Goal: Ask a question

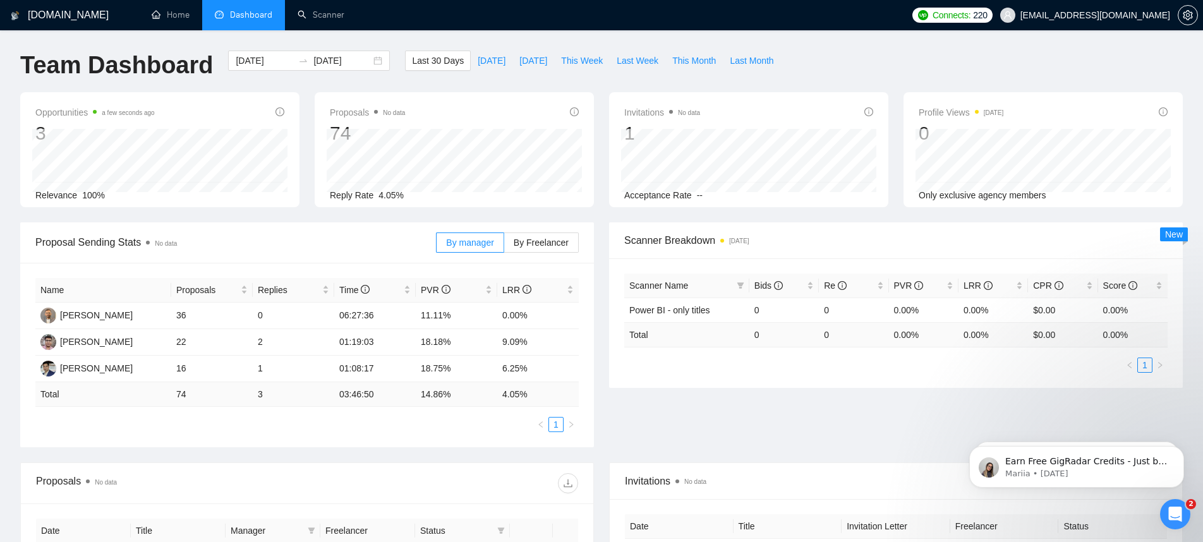
click at [136, 114] on time "a few seconds ago" at bounding box center [128, 112] width 52 height 7
click at [547, 235] on label "By Freelancer" at bounding box center [541, 243] width 75 height 20
click at [504, 246] on input "By Freelancer" at bounding box center [504, 246] width 0 height 0
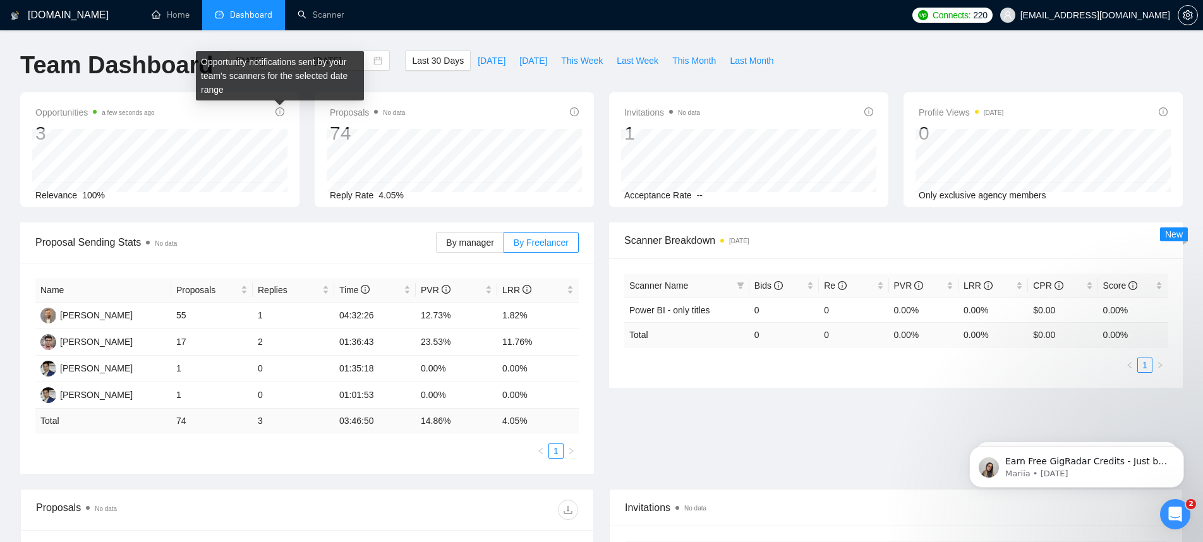
click at [282, 110] on icon "info-circle" at bounding box center [280, 111] width 9 height 9
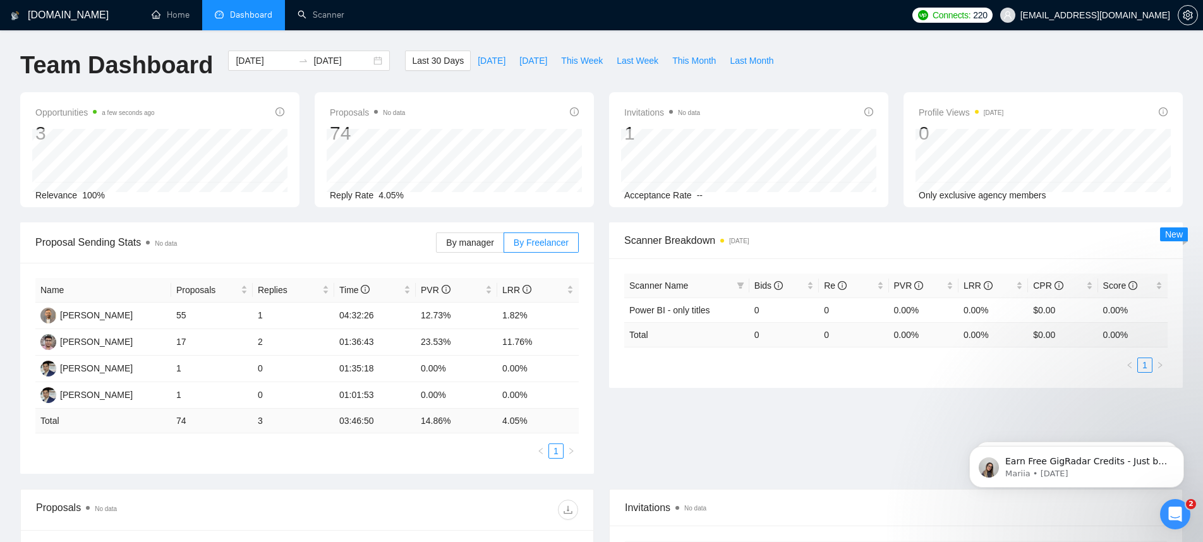
drag, startPoint x: 161, startPoint y: 209, endPoint x: 42, endPoint y: 203, distance: 119.0
click at [42, 203] on div "Opportunities a few seconds ago 3 2025-08-23 Relevant 1 Relevance 100% Proposal…" at bounding box center [602, 157] width 1178 height 130
click at [482, 62] on span "Today" at bounding box center [492, 61] width 28 height 14
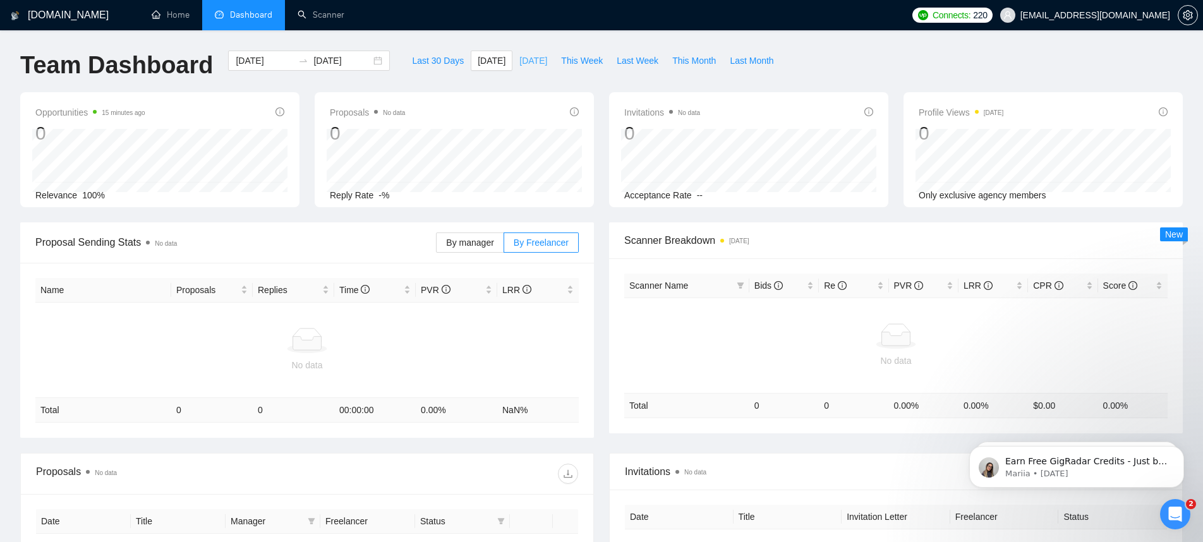
click at [519, 62] on span "Yesterday" at bounding box center [533, 61] width 28 height 14
type input "2025-08-24"
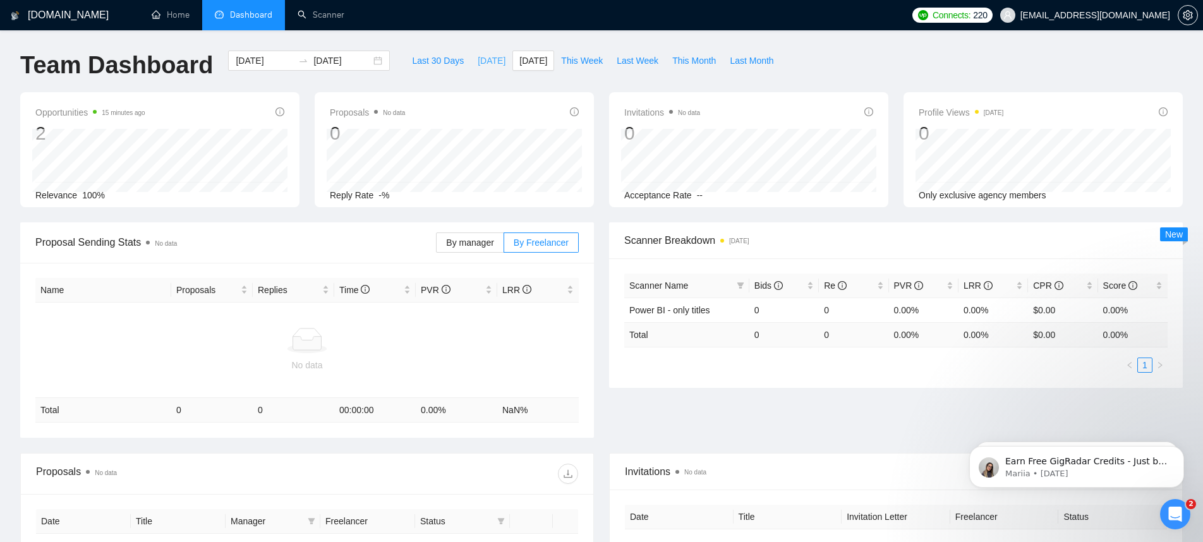
click at [483, 68] on button "Today" at bounding box center [492, 61] width 42 height 20
type input "2025-08-25"
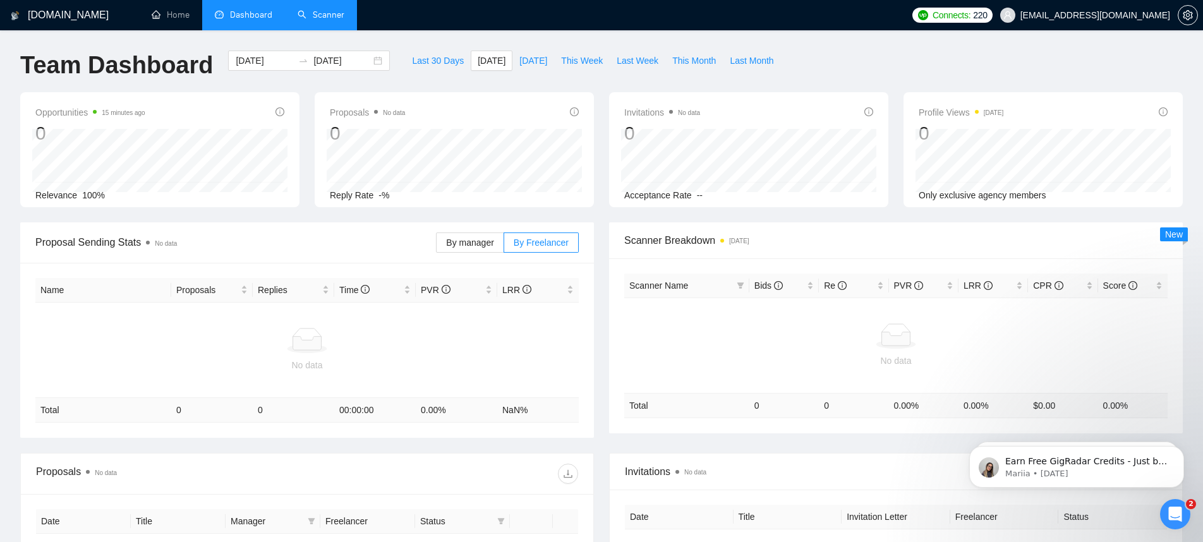
click at [298, 19] on link "Scanner" at bounding box center [321, 14] width 47 height 11
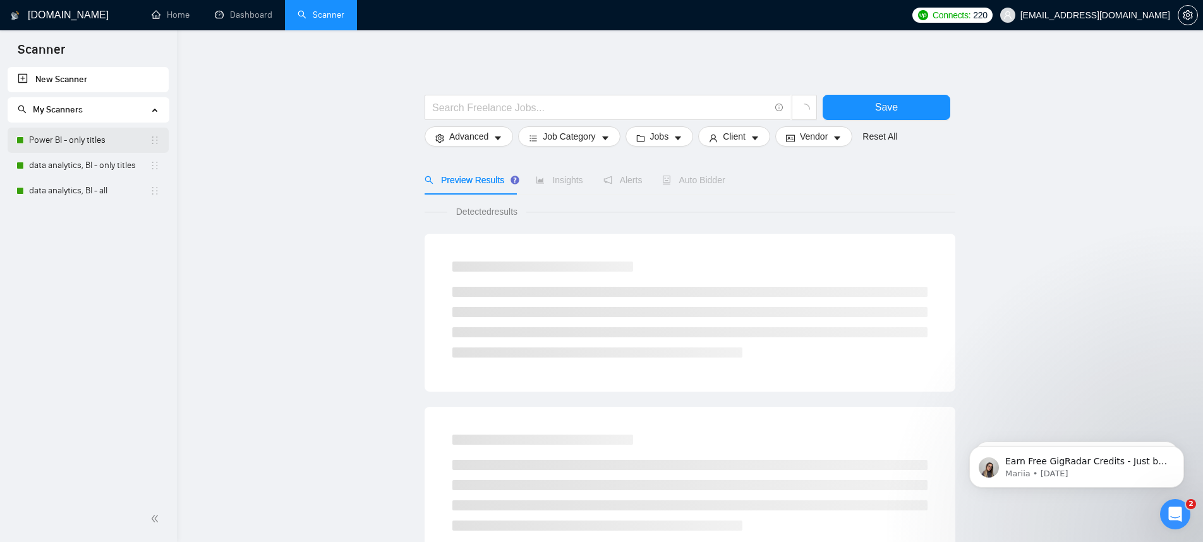
click at [66, 143] on link "Power BI - only titles" at bounding box center [89, 140] width 121 height 25
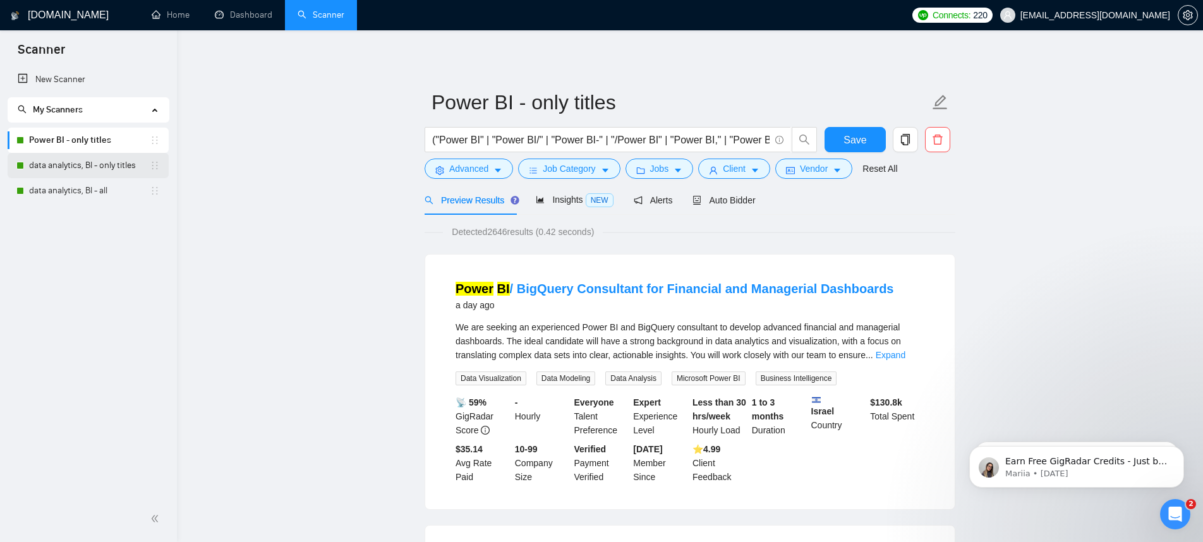
click at [52, 167] on link "data analytics, BI - only titles" at bounding box center [89, 165] width 121 height 25
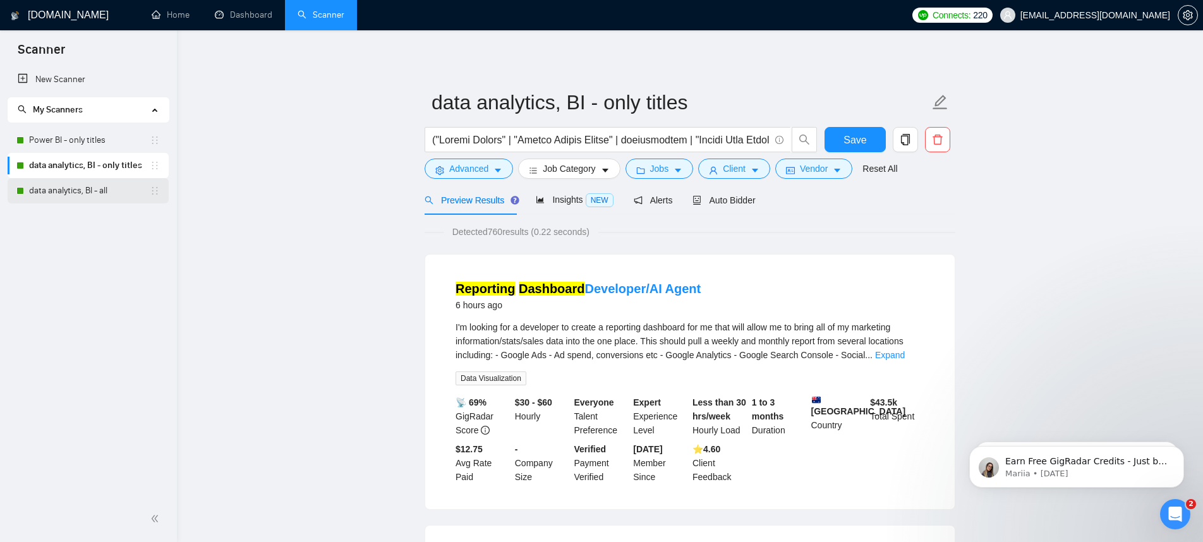
click at [88, 200] on link "data analytics, BI - all" at bounding box center [89, 190] width 121 height 25
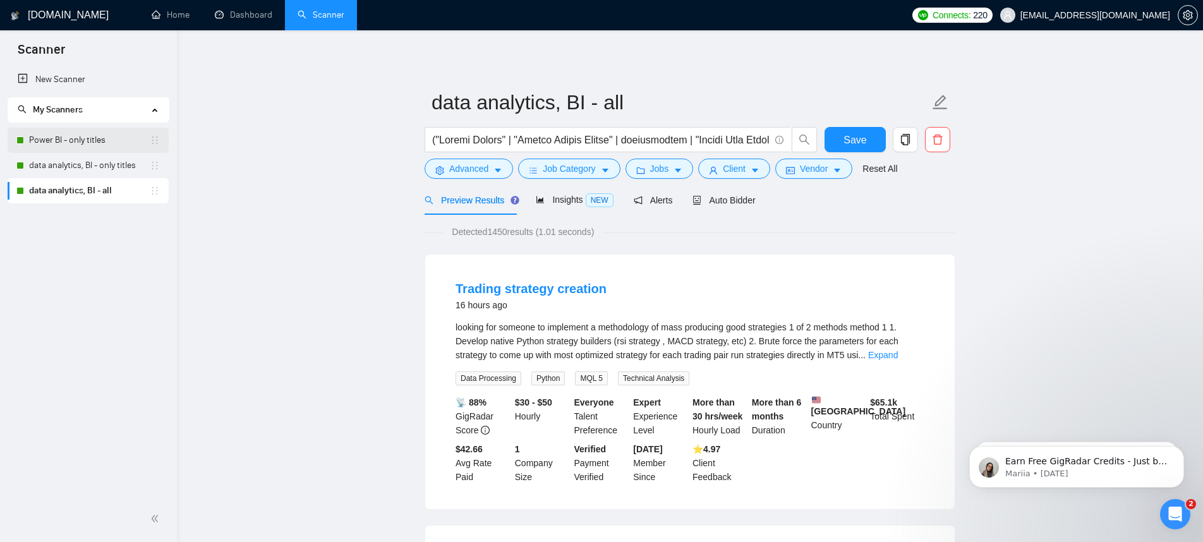
click at [106, 143] on link "Power BI - only titles" at bounding box center [89, 140] width 121 height 25
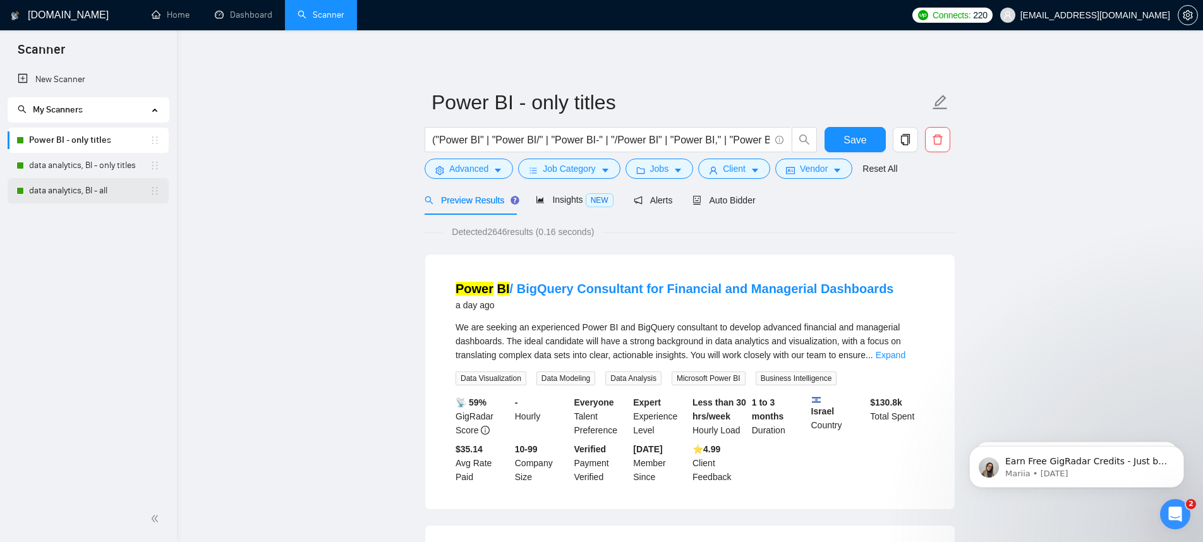
click at [95, 193] on link "data analytics, BI - all" at bounding box center [89, 190] width 121 height 25
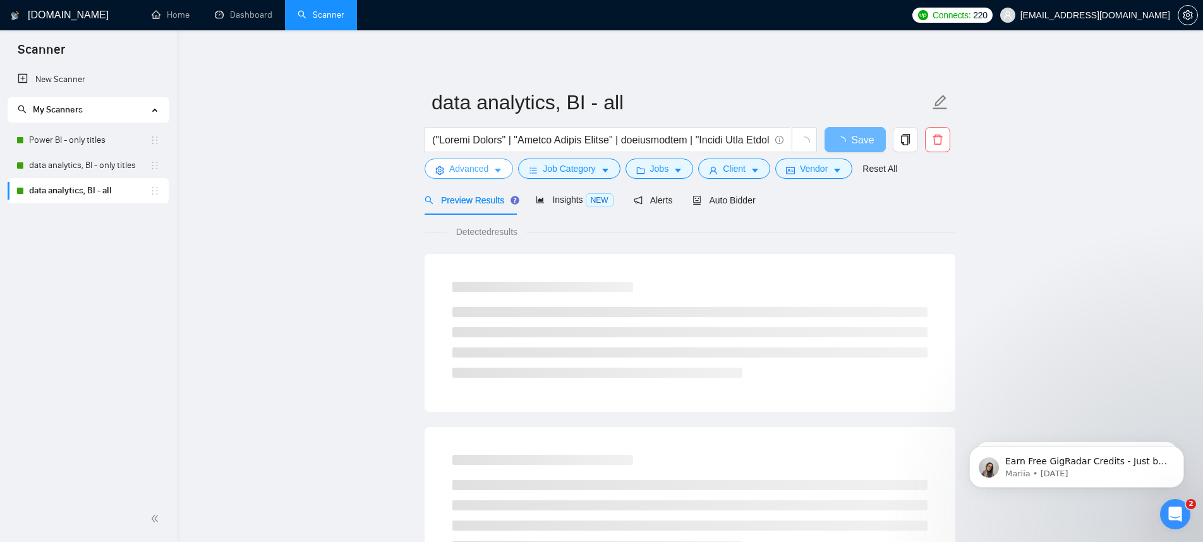
click at [479, 172] on span "Advanced" at bounding box center [468, 169] width 39 height 14
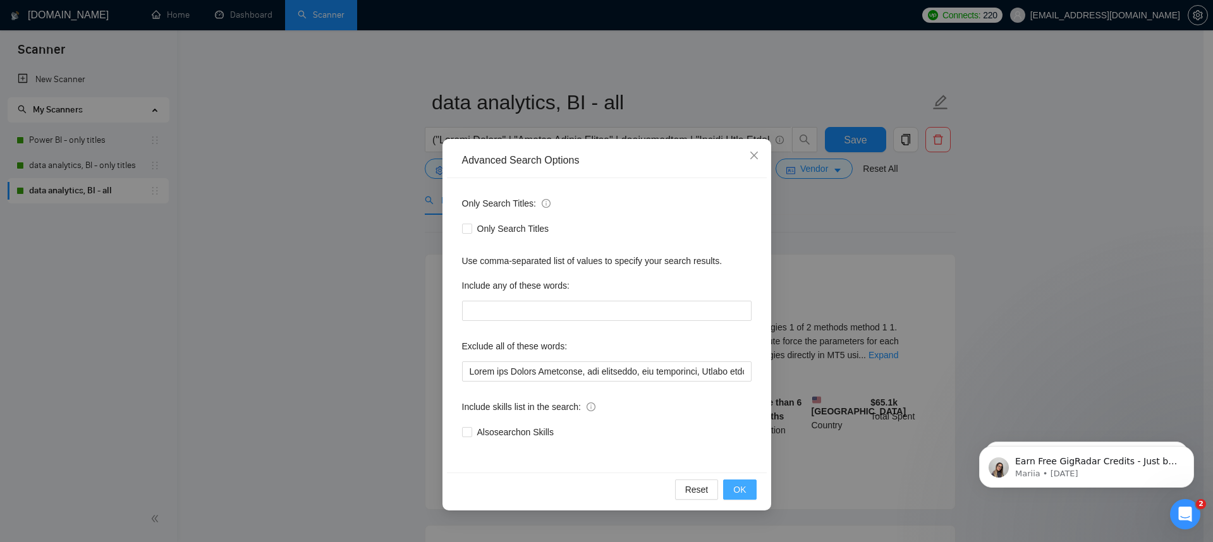
click at [731, 487] on button "OK" at bounding box center [739, 490] width 33 height 20
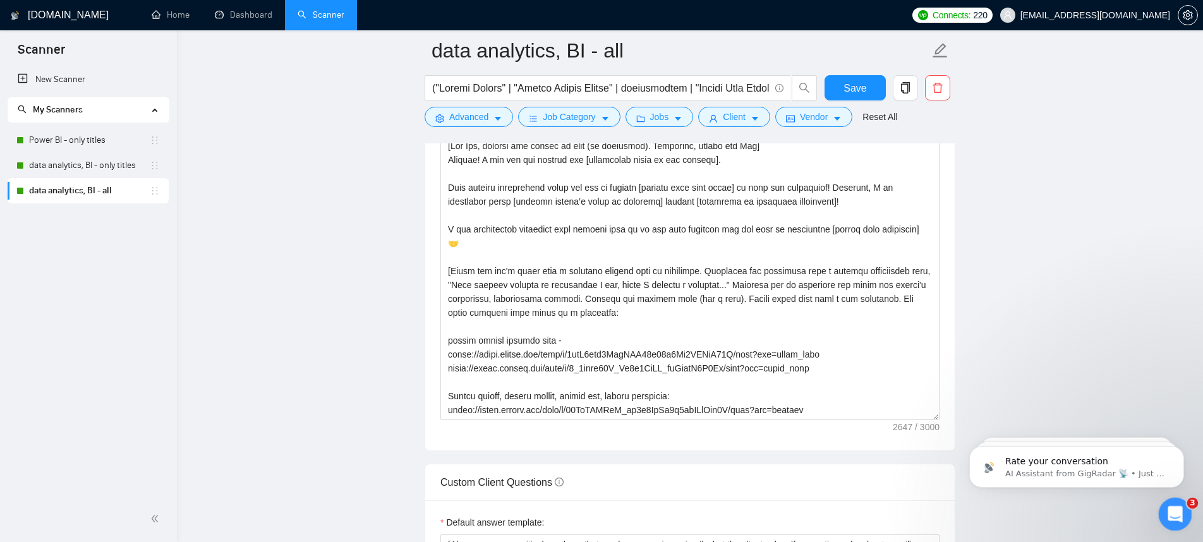
click at [1173, 503] on div "Open Intercom Messenger" at bounding box center [1174, 513] width 42 height 42
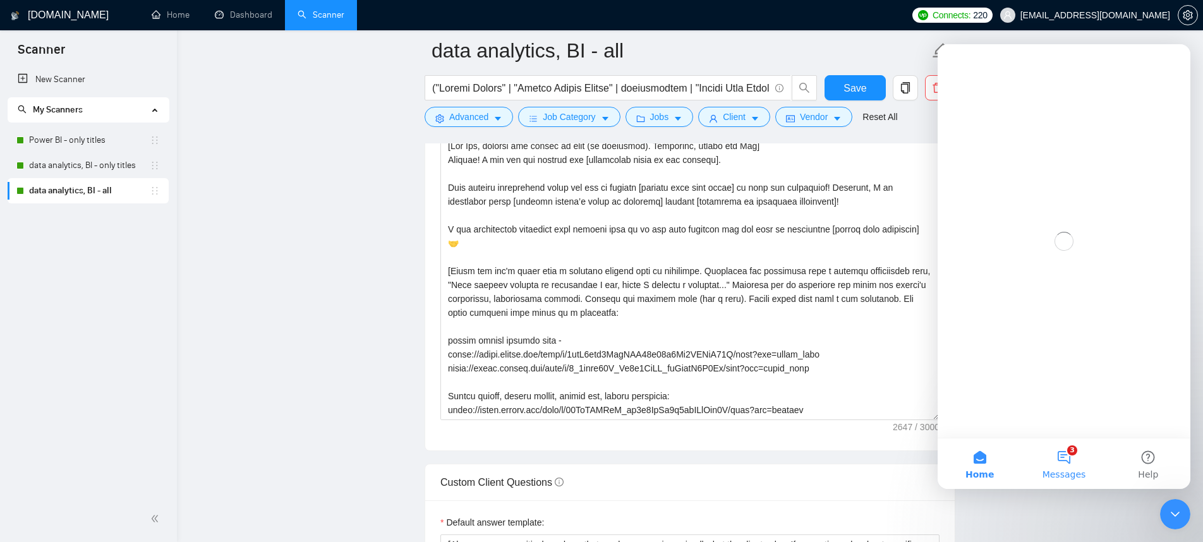
click at [1072, 453] on button "3 Messages" at bounding box center [1064, 464] width 84 height 51
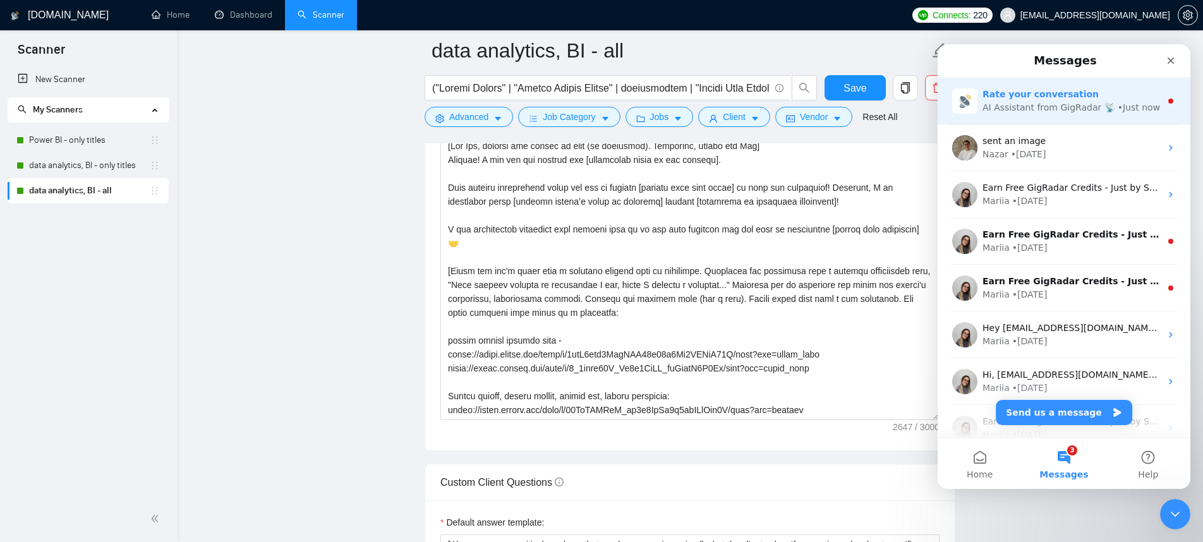
click at [1037, 106] on div "AI Assistant from GigRadar 📡" at bounding box center [1049, 107] width 133 height 13
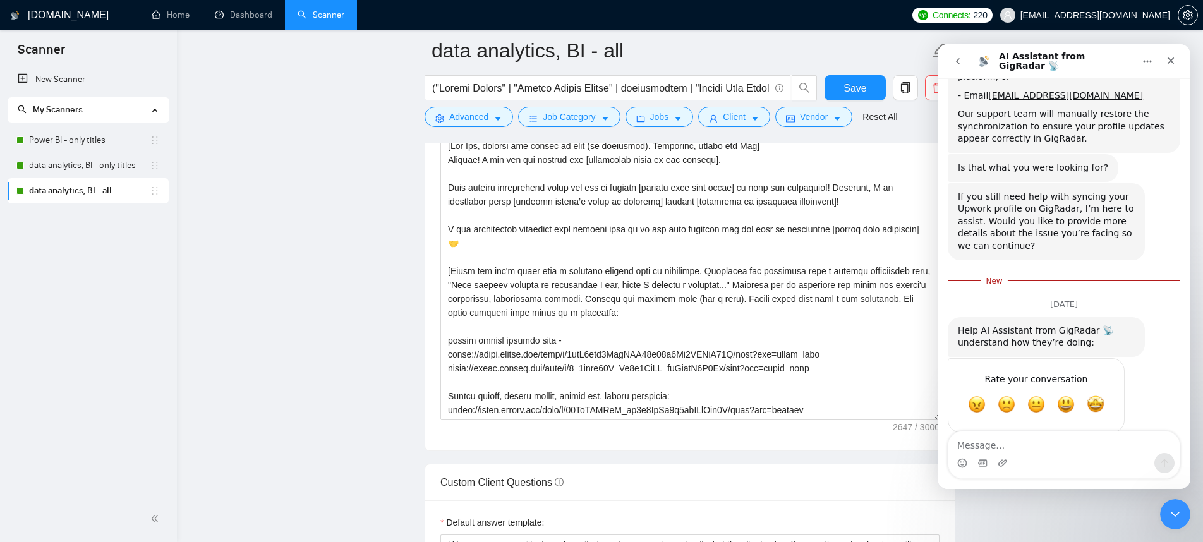
scroll to position [307, 0]
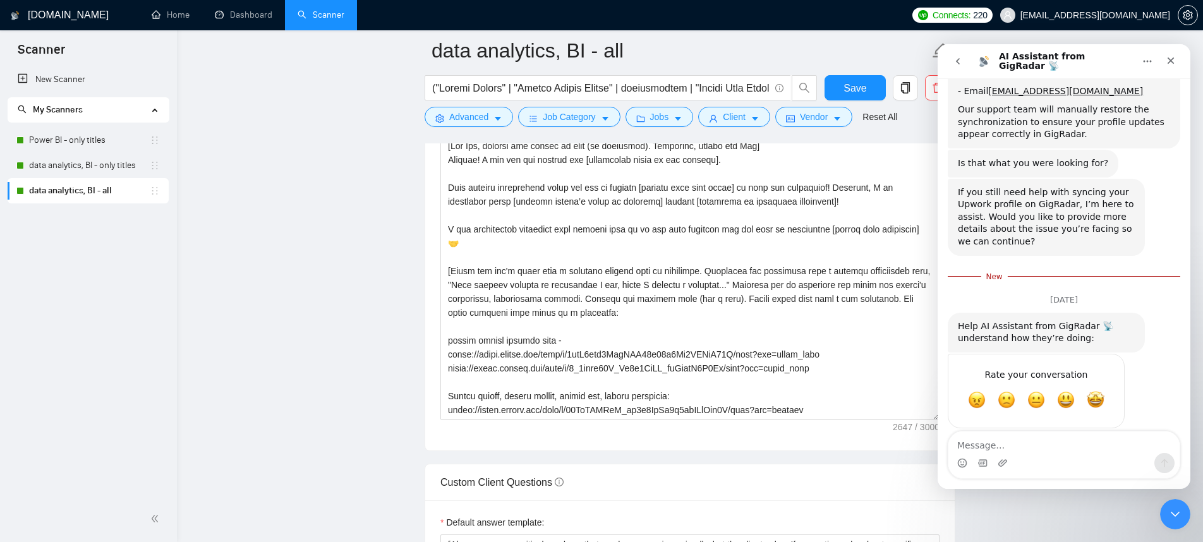
drag, startPoint x: 985, startPoint y: 207, endPoint x: 1044, endPoint y: 224, distance: 61.2
click at [1044, 224] on div "If you still need help with syncing your Upwork profile on GigRadar, I’m here t…" at bounding box center [1046, 217] width 177 height 62
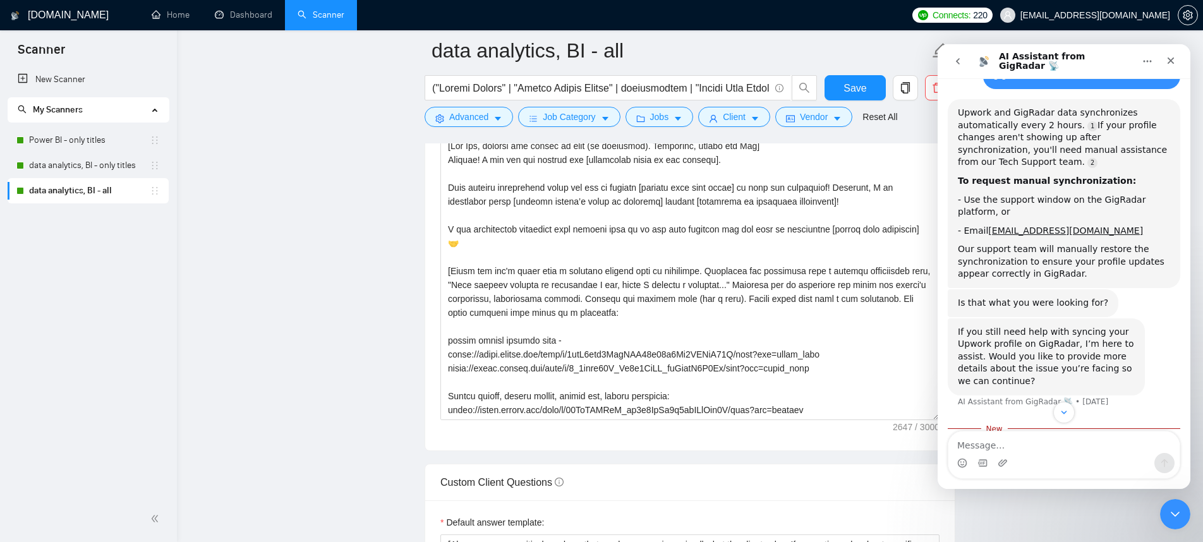
scroll to position [205, 0]
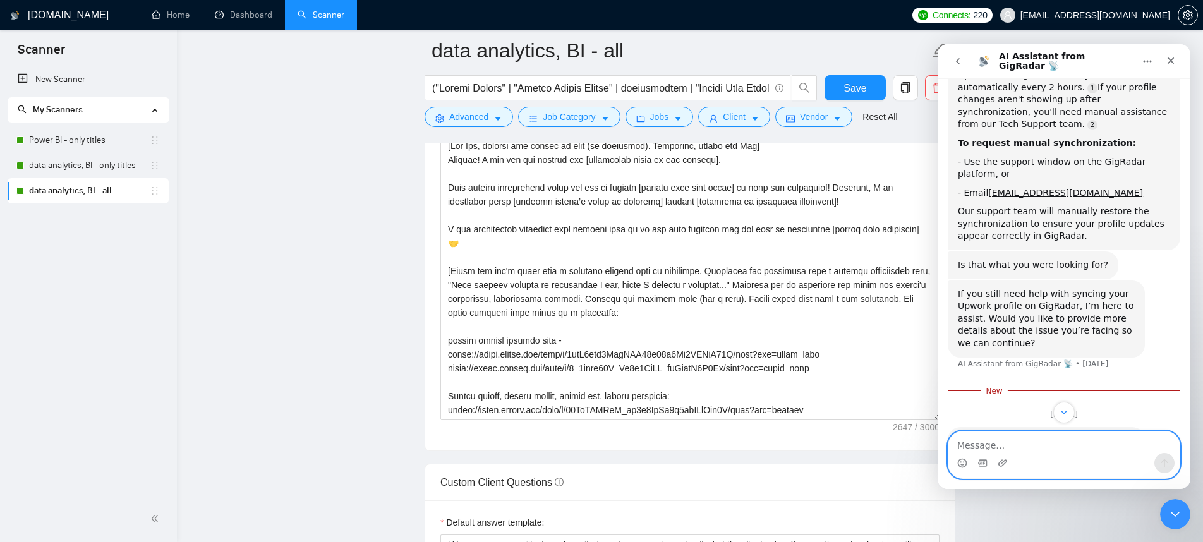
click at [1054, 449] on textarea "Message…" at bounding box center [1064, 442] width 231 height 21
drag, startPoint x: 1064, startPoint y: 279, endPoint x: 1024, endPoint y: 295, distance: 42.6
click at [1024, 295] on div "If you still need help with syncing your Upwork profile on GigRadar, I’m here t…" at bounding box center [1046, 319] width 177 height 62
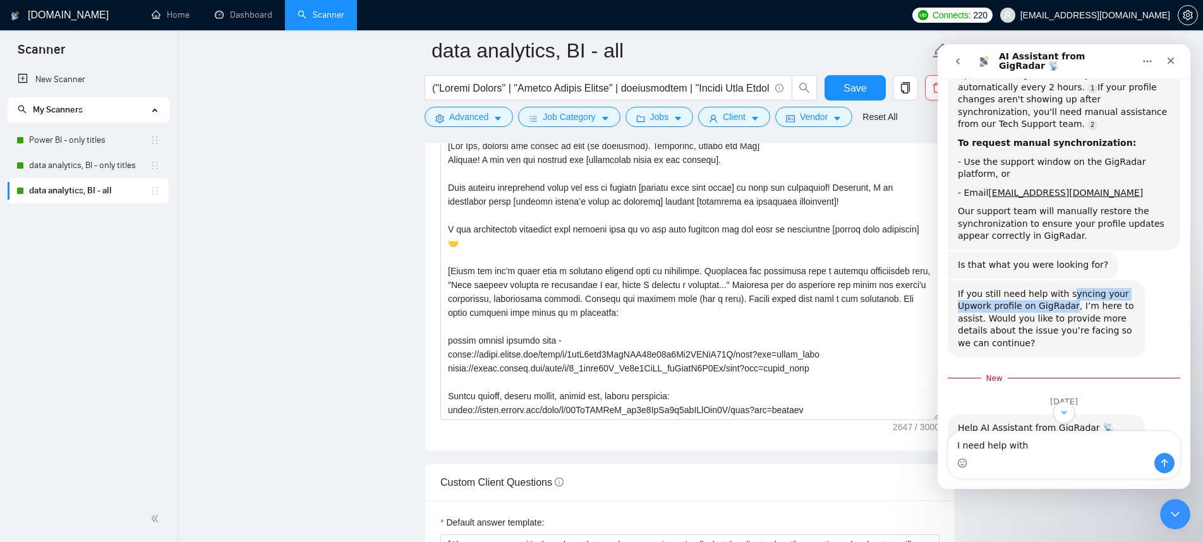
drag, startPoint x: 1064, startPoint y: 282, endPoint x: 1070, endPoint y: 292, distance: 11.9
click at [1070, 292] on div "If you still need help with syncing your Upwork profile on GigRadar, I’m here t…" at bounding box center [1046, 319] width 177 height 62
copy div "yncing your Upwork profile on GigRadar"
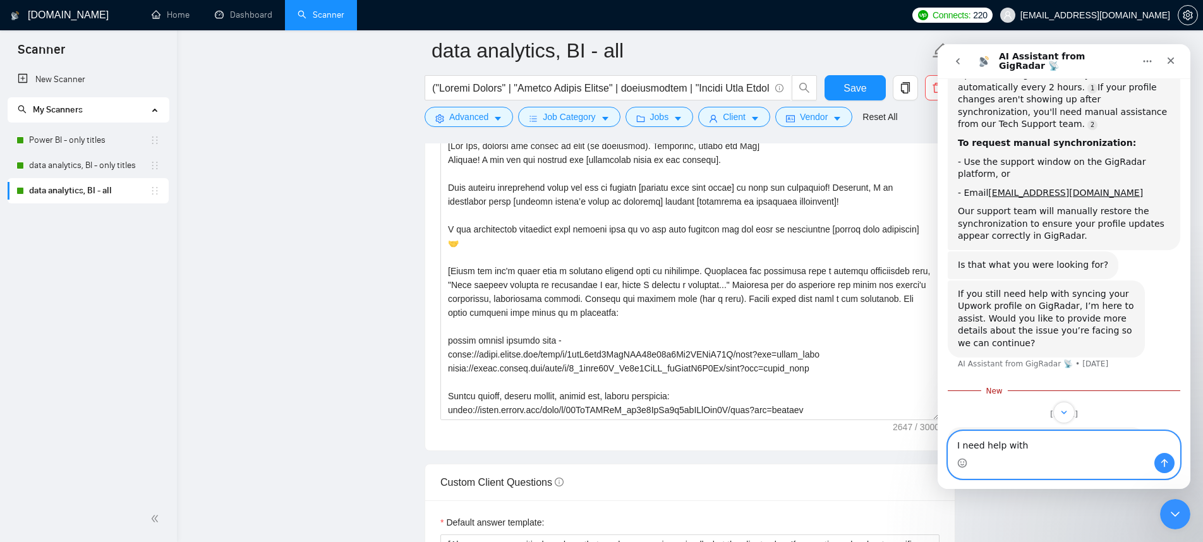
click at [1040, 439] on textarea "I need help with" at bounding box center [1064, 442] width 231 height 21
paste textarea "yncing your Upwork profile on GigRadar"
click at [1025, 434] on textarea "I need help with yncing your Upwork profile on GigRadar" at bounding box center [1064, 436] width 231 height 34
click at [1067, 434] on textarea "I need help with syncing your Upwork profile on GigRadar" at bounding box center [1064, 436] width 231 height 34
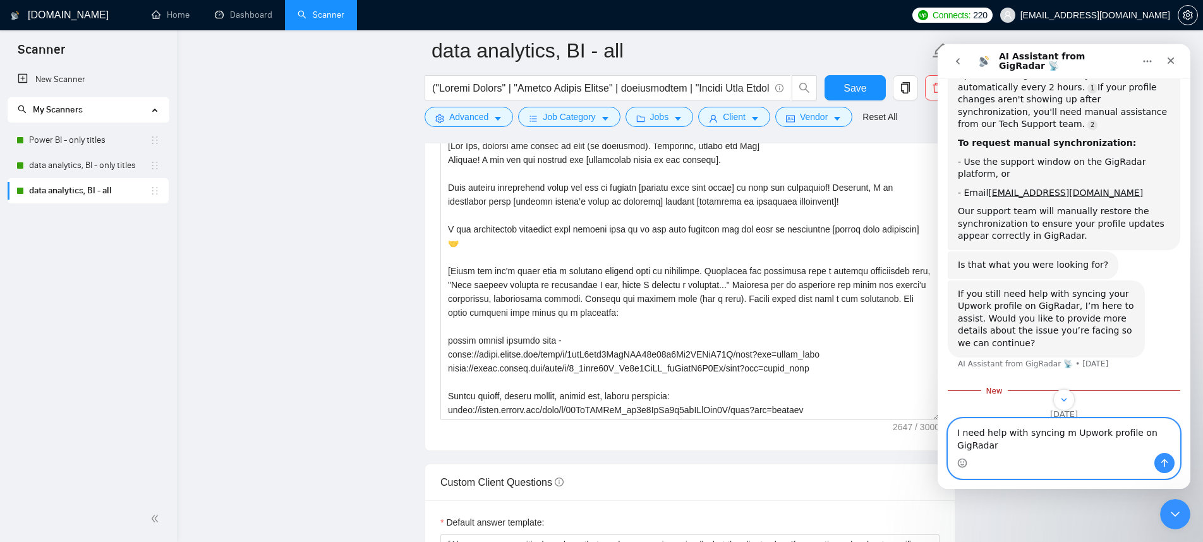
type textarea "I need help with syncing my Upwork profile on GigRadar"
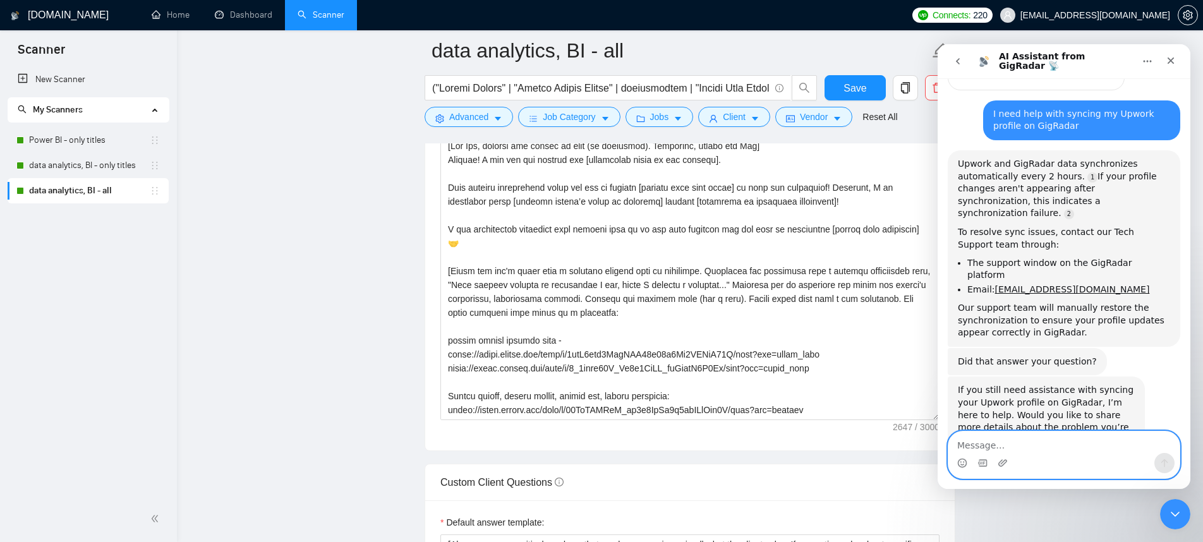
scroll to position [641, 0]
